Goal: Navigation & Orientation: Find specific page/section

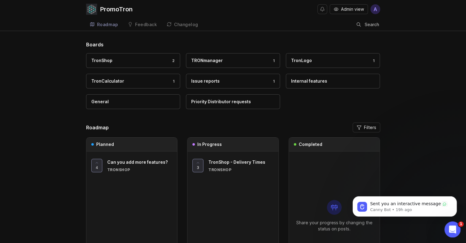
click at [450, 228] on icon "Open Intercom Messenger" at bounding box center [452, 228] width 10 height 10
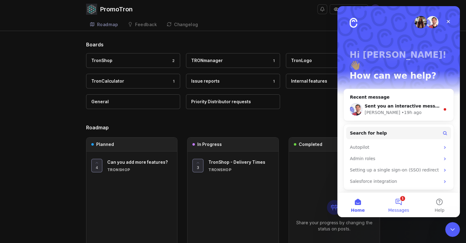
click at [397, 202] on button "1 Messages" at bounding box center [398, 204] width 41 height 25
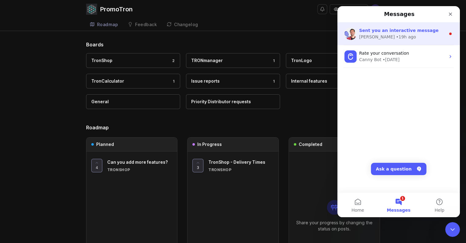
click at [414, 33] on span "Sent you an interactive message" at bounding box center [398, 30] width 79 height 5
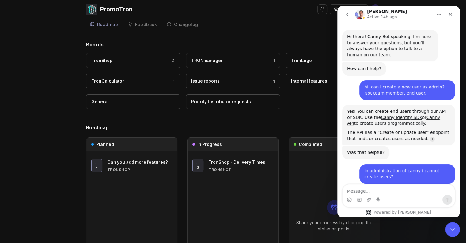
scroll to position [7, 0]
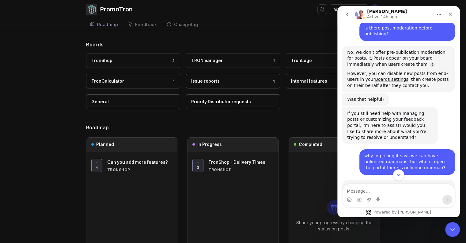
click at [401, 176] on icon "Scroll to bottom" at bounding box center [399, 175] width 6 height 6
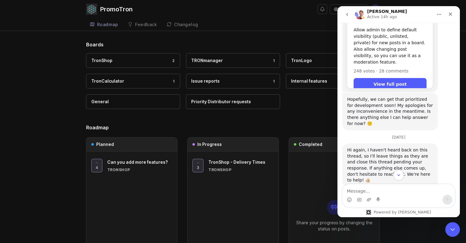
scroll to position [1368, 0]
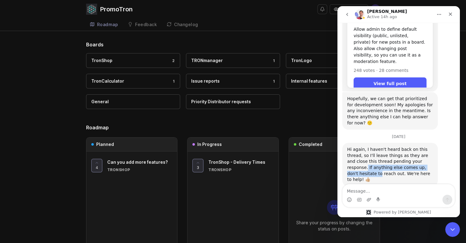
drag, startPoint x: 405, startPoint y: 66, endPoint x: 408, endPoint y: 72, distance: 6.8
click at [408, 146] on div "Hi again, I haven't heard back on this thread, so I'll leave things as they are…" at bounding box center [390, 164] width 86 height 36
click at [408, 147] on div "Hi again, I haven't heard back on this thread, so I'll leave things as they are…" at bounding box center [390, 165] width 86 height 36
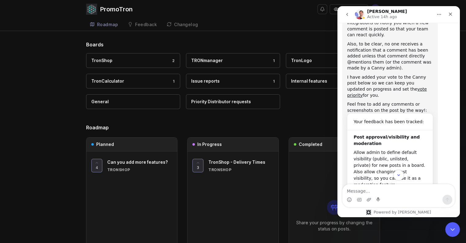
scroll to position [1276, 0]
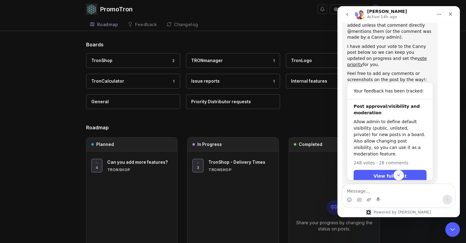
drag, startPoint x: 387, startPoint y: 107, endPoint x: 395, endPoint y: 113, distance: 10.4
click at [395, 188] on div "Hopefully, we can get that prioritized for development soon! My apologies for a…" at bounding box center [390, 203] width 86 height 30
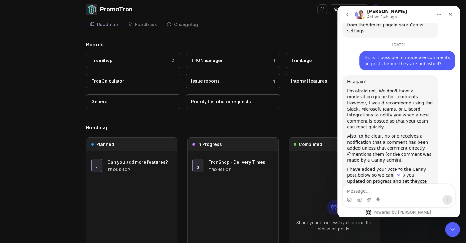
click at [348, 13] on icon "go back" at bounding box center [347, 14] width 5 height 5
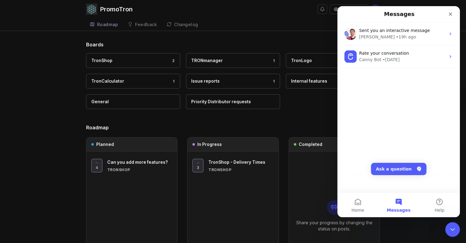
scroll to position [0, 0]
click at [452, 15] on icon "Close" at bounding box center [450, 14] width 5 height 5
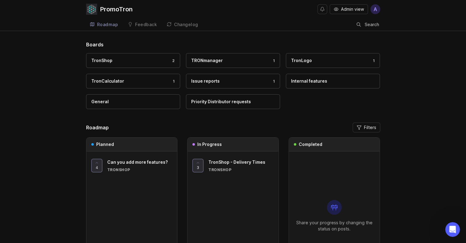
click at [418, 107] on div "Boards TronShop 2 TRONmanager 1 TronLogo 1 TronCalculator 1 Issue reports 1 Int…" at bounding box center [233, 176] width 466 height 270
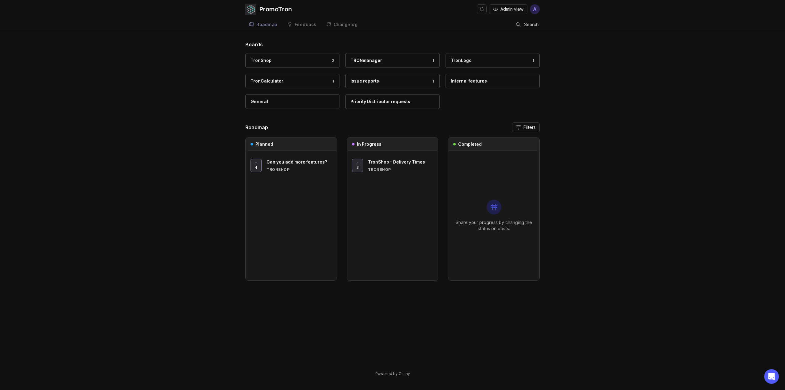
click at [258, 7] on div "PromoTron" at bounding box center [271, 9] width 52 height 11
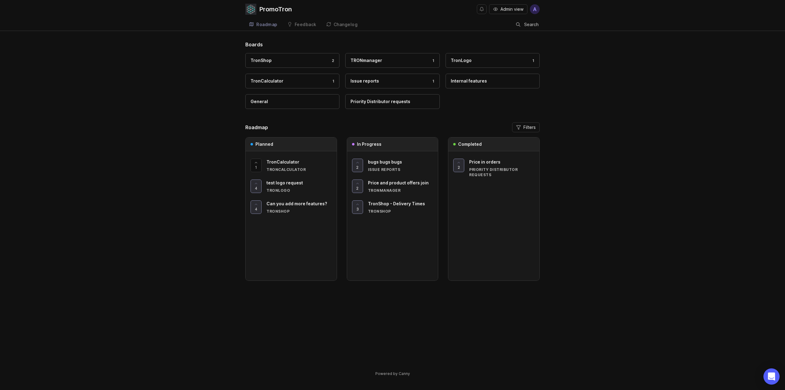
click at [774, 376] on icon "Open Intercom Messenger" at bounding box center [771, 376] width 7 height 8
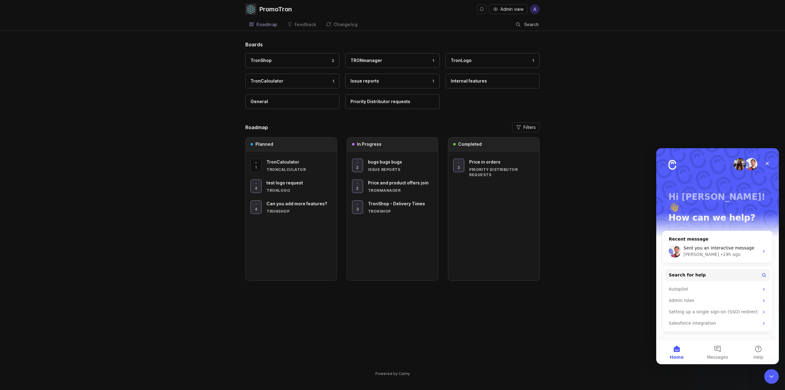
click at [567, 247] on div "Boards TronShop 2 TRONmanager 1 TronLogo 1 TronCalculator 1 Issue reports 1 Int…" at bounding box center [392, 214] width 785 height 346
click at [771, 376] on icon "Close Intercom Messenger" at bounding box center [771, 375] width 4 height 2
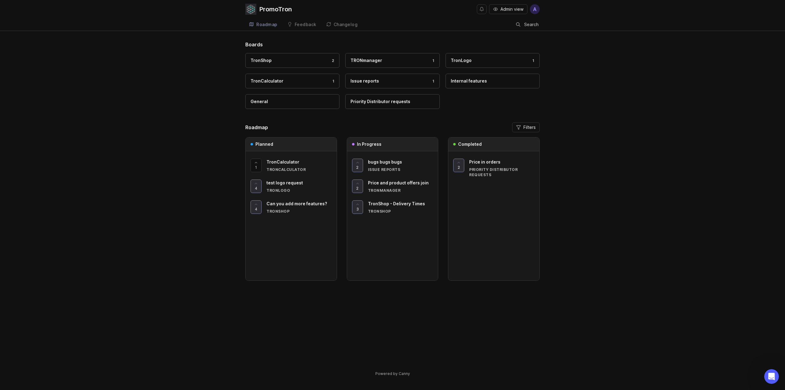
click at [307, 25] on div "Feedback" at bounding box center [306, 24] width 22 height 4
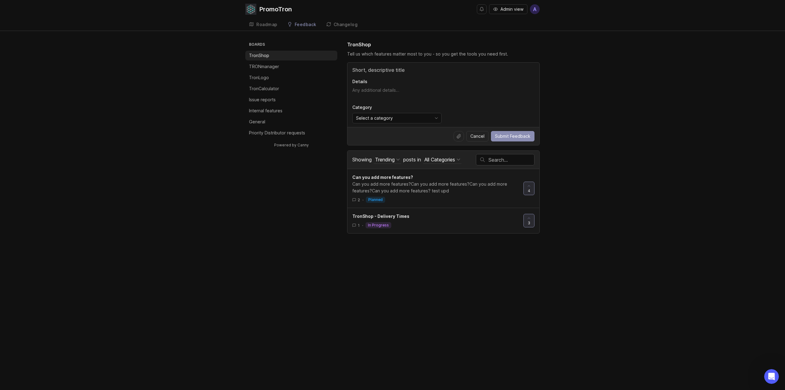
click at [344, 21] on link "Changelog" at bounding box center [342, 24] width 39 height 13
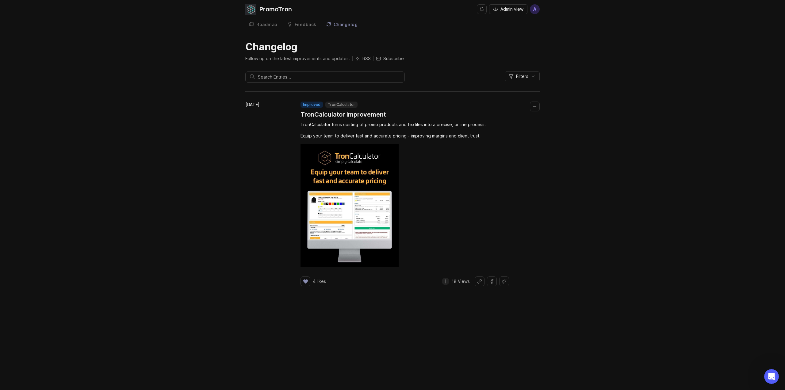
click at [263, 25] on div "Roadmap" at bounding box center [266, 24] width 21 height 4
